Goal: Task Accomplishment & Management: Use online tool/utility

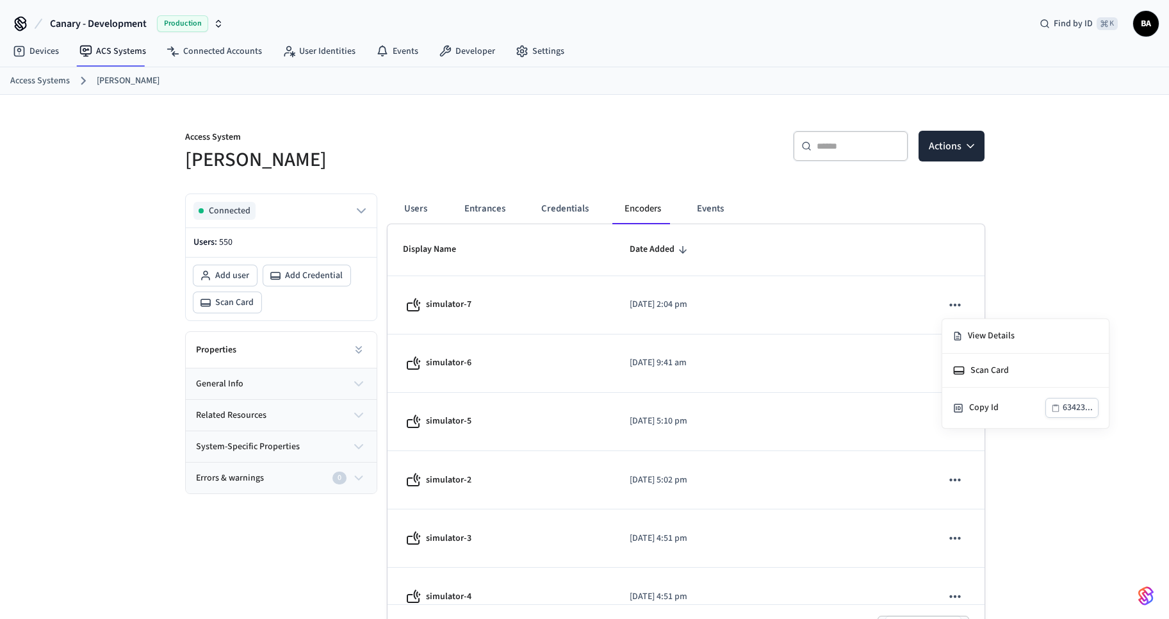
click at [694, 308] on div at bounding box center [584, 309] width 1169 height 619
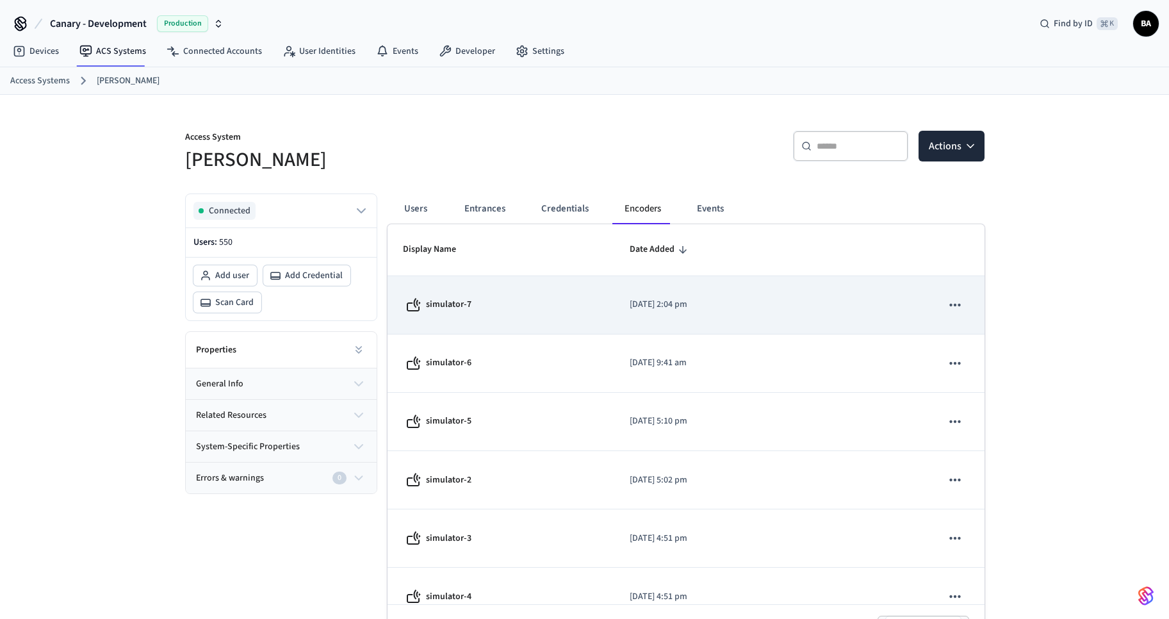
click at [702, 308] on p "[DATE] 2:04 pm" at bounding box center [718, 304] width 177 height 13
click at [951, 303] on icon "sticky table" at bounding box center [955, 305] width 17 height 17
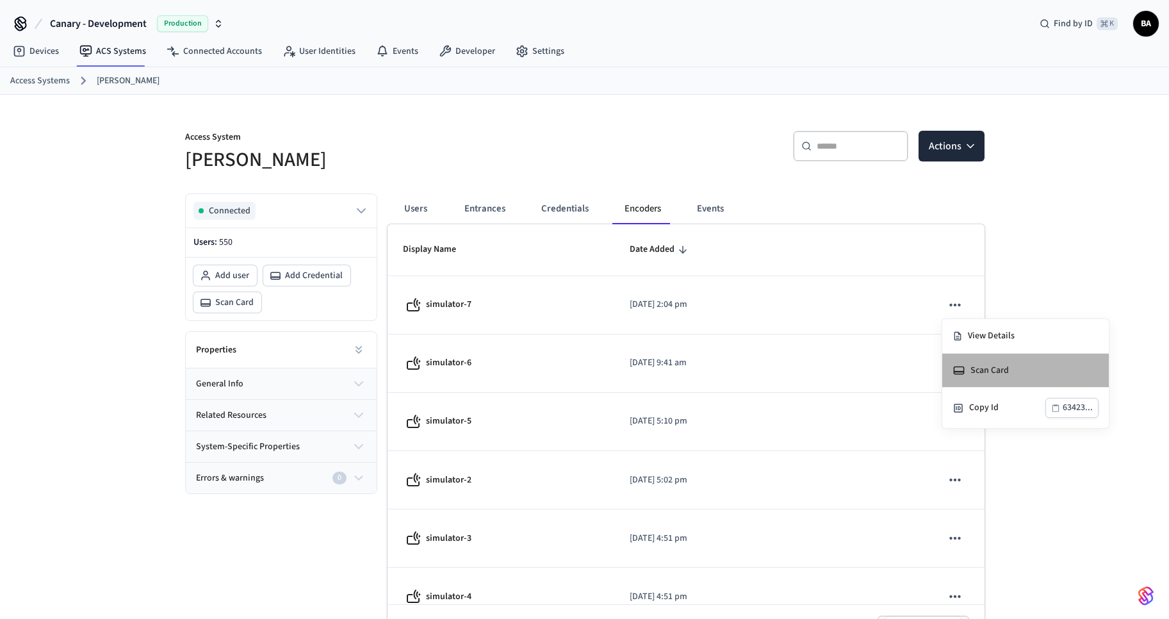
click at [980, 370] on span "Scan Card" at bounding box center [990, 370] width 38 height 13
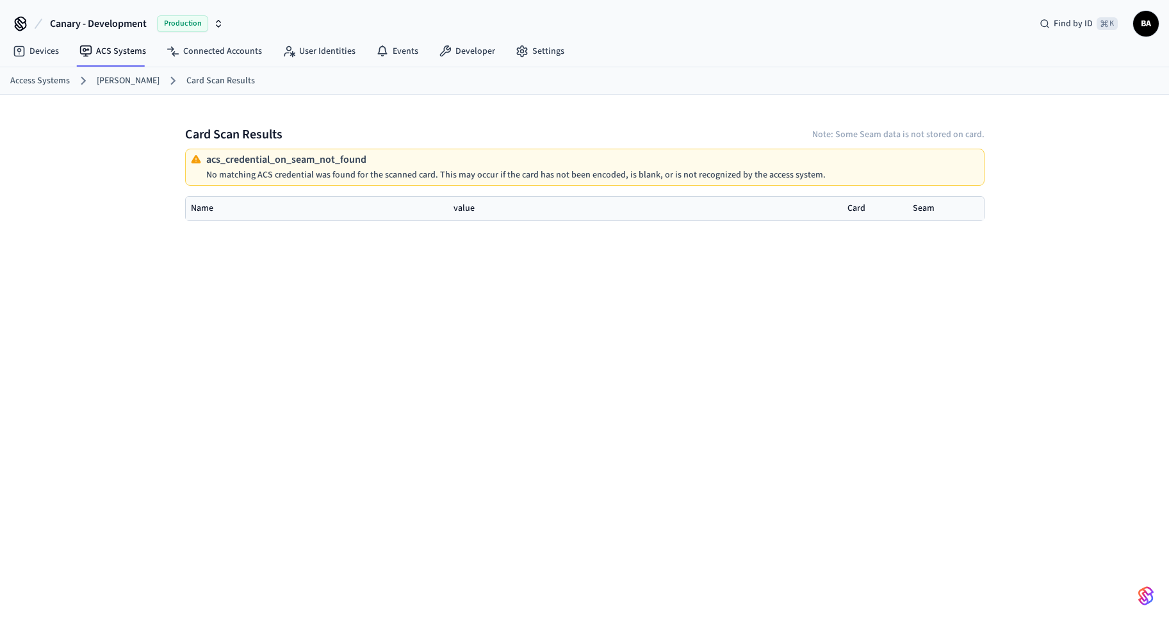
click at [139, 85] on link "[PERSON_NAME]" at bounding box center [128, 80] width 63 height 13
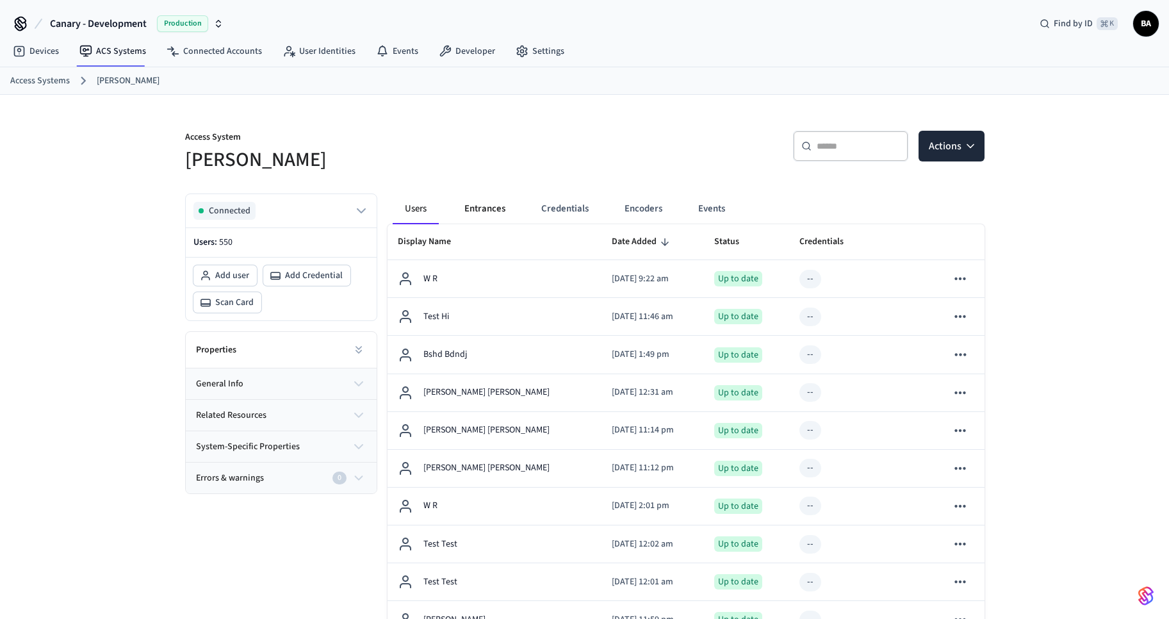
click at [475, 199] on button "Entrances" at bounding box center [485, 208] width 62 height 31
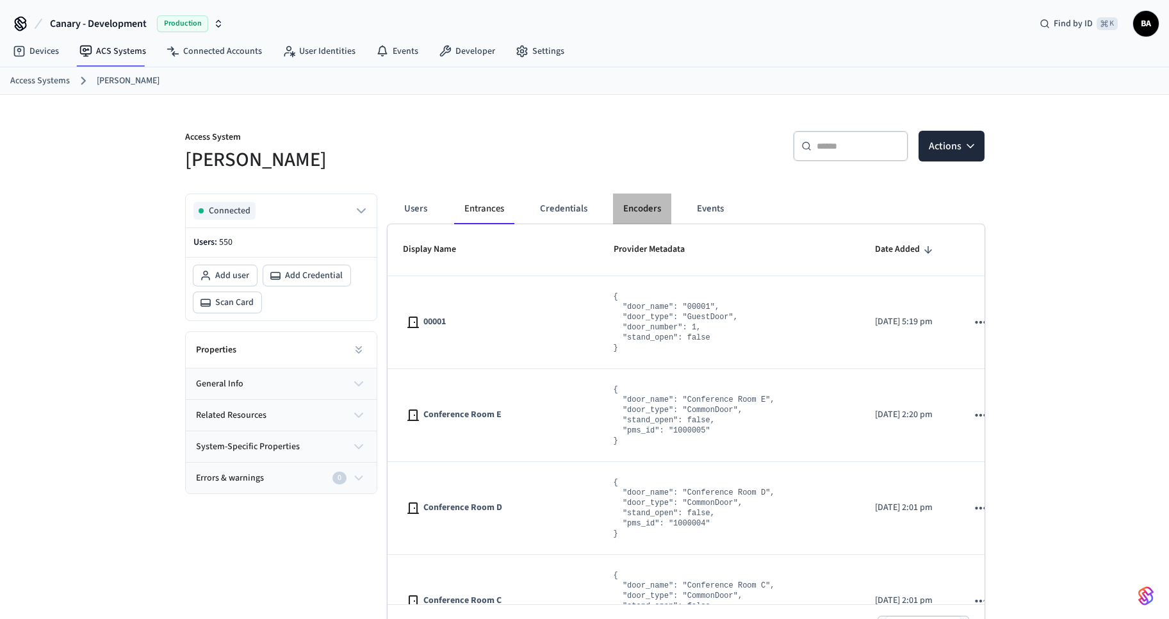
click at [637, 204] on button "Encoders" at bounding box center [642, 208] width 58 height 31
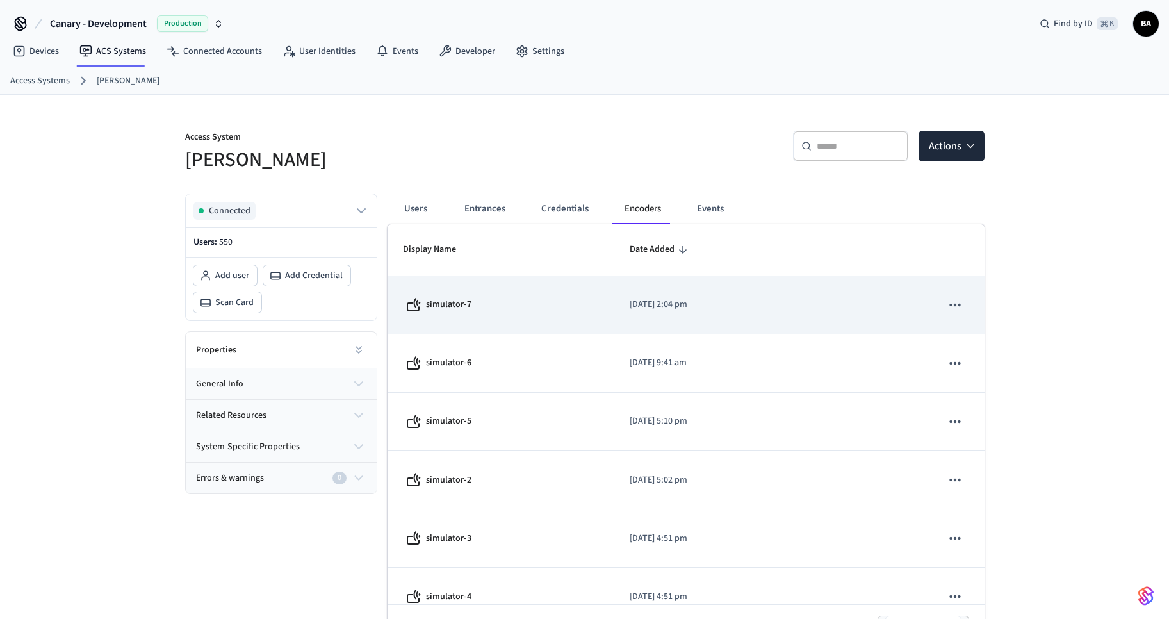
click at [795, 314] on td "[DATE] 2:04 pm" at bounding box center [718, 305] width 208 height 58
click at [966, 308] on button "sticky table" at bounding box center [955, 305] width 27 height 27
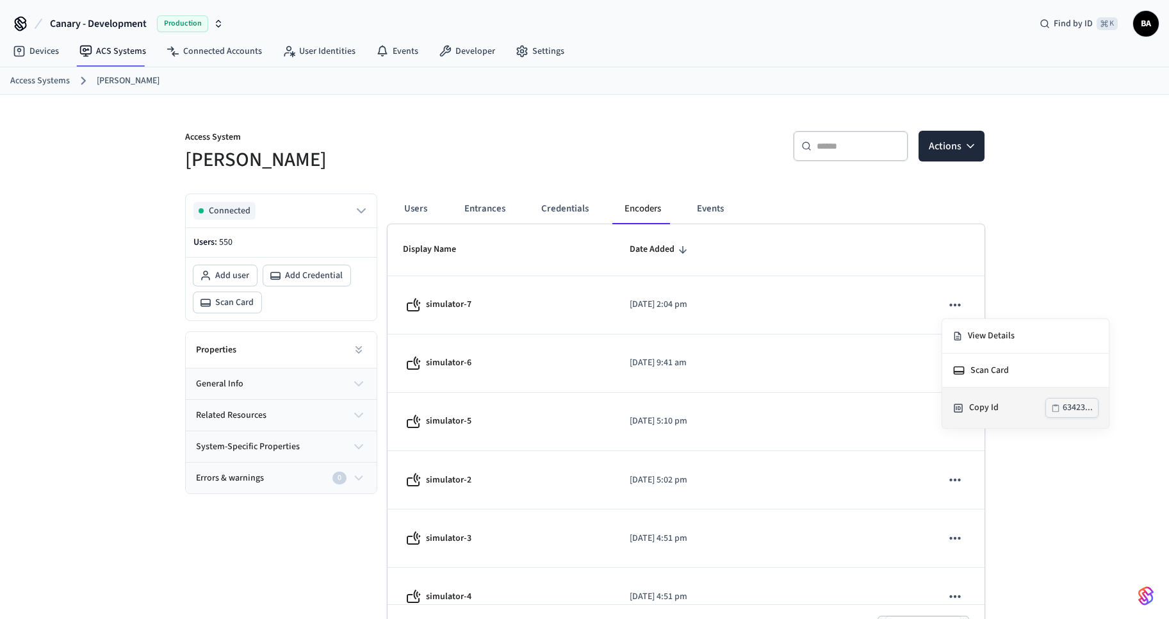
click at [1074, 403] on div "63423..." at bounding box center [1078, 408] width 30 height 16
